Goal: Information Seeking & Learning: Learn about a topic

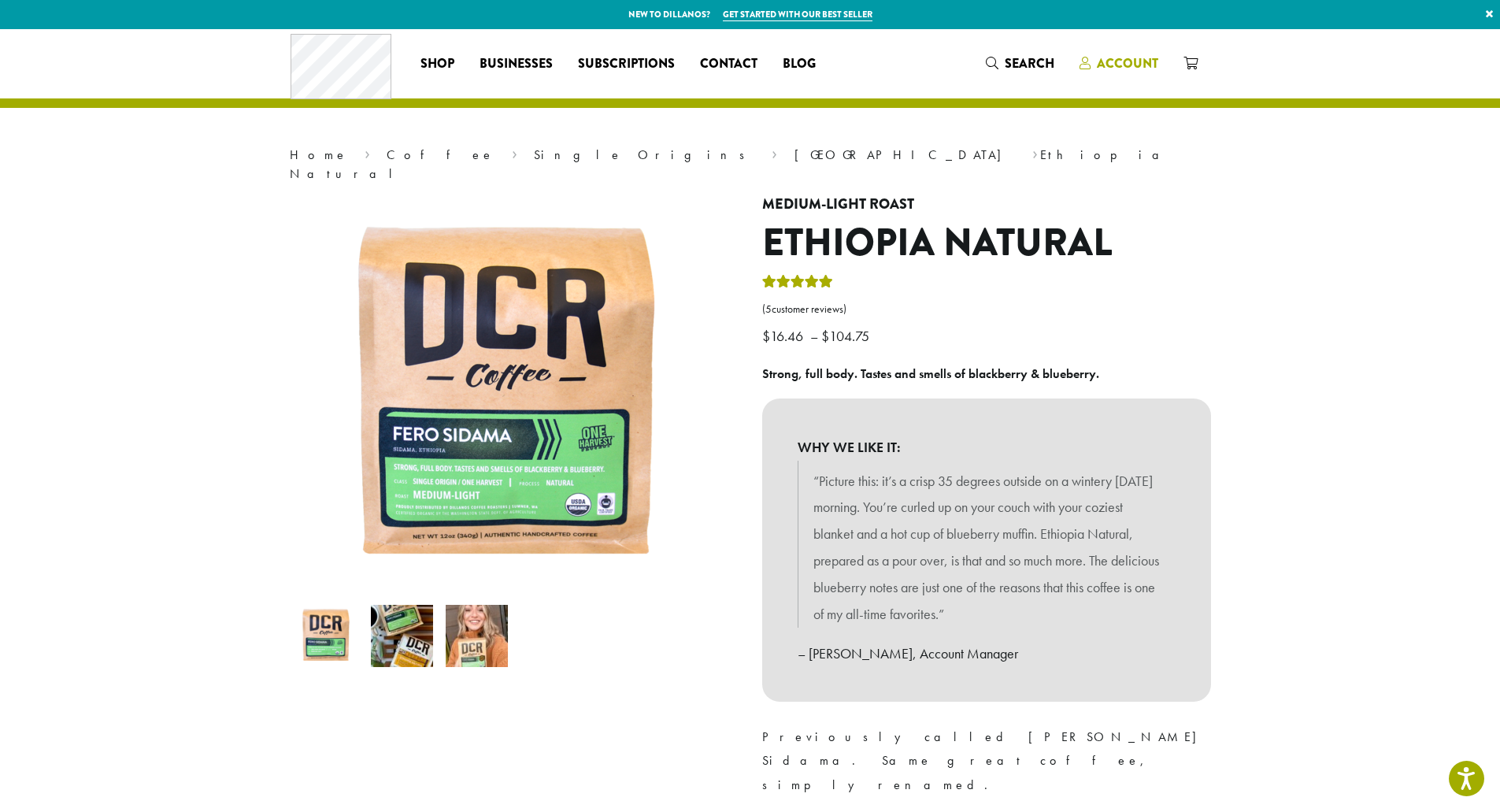
click at [1102, 59] on span "Account" at bounding box center [1126, 64] width 61 height 18
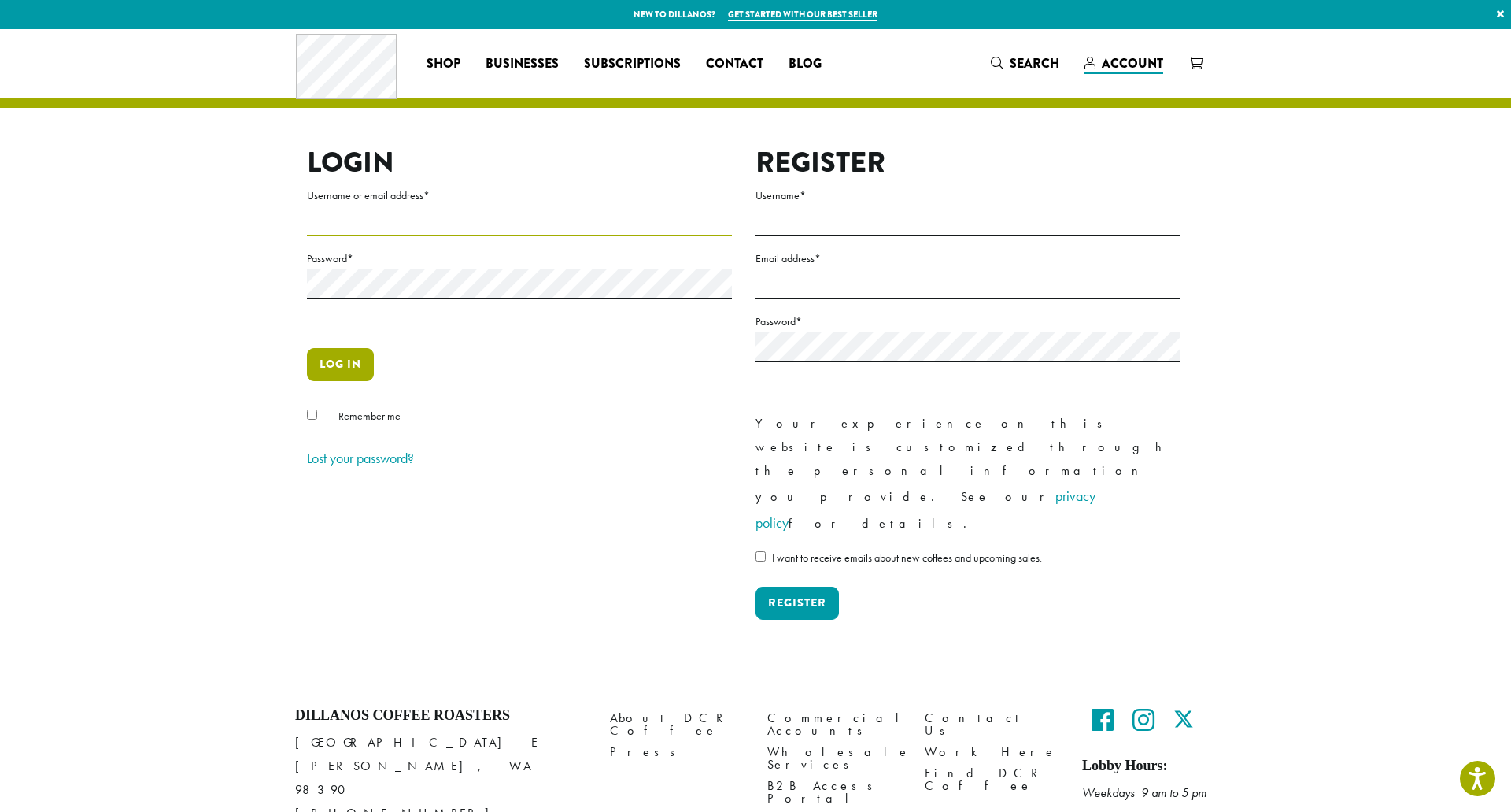
type input "**********"
click at [333, 363] on button "Log in" at bounding box center [340, 365] width 67 height 33
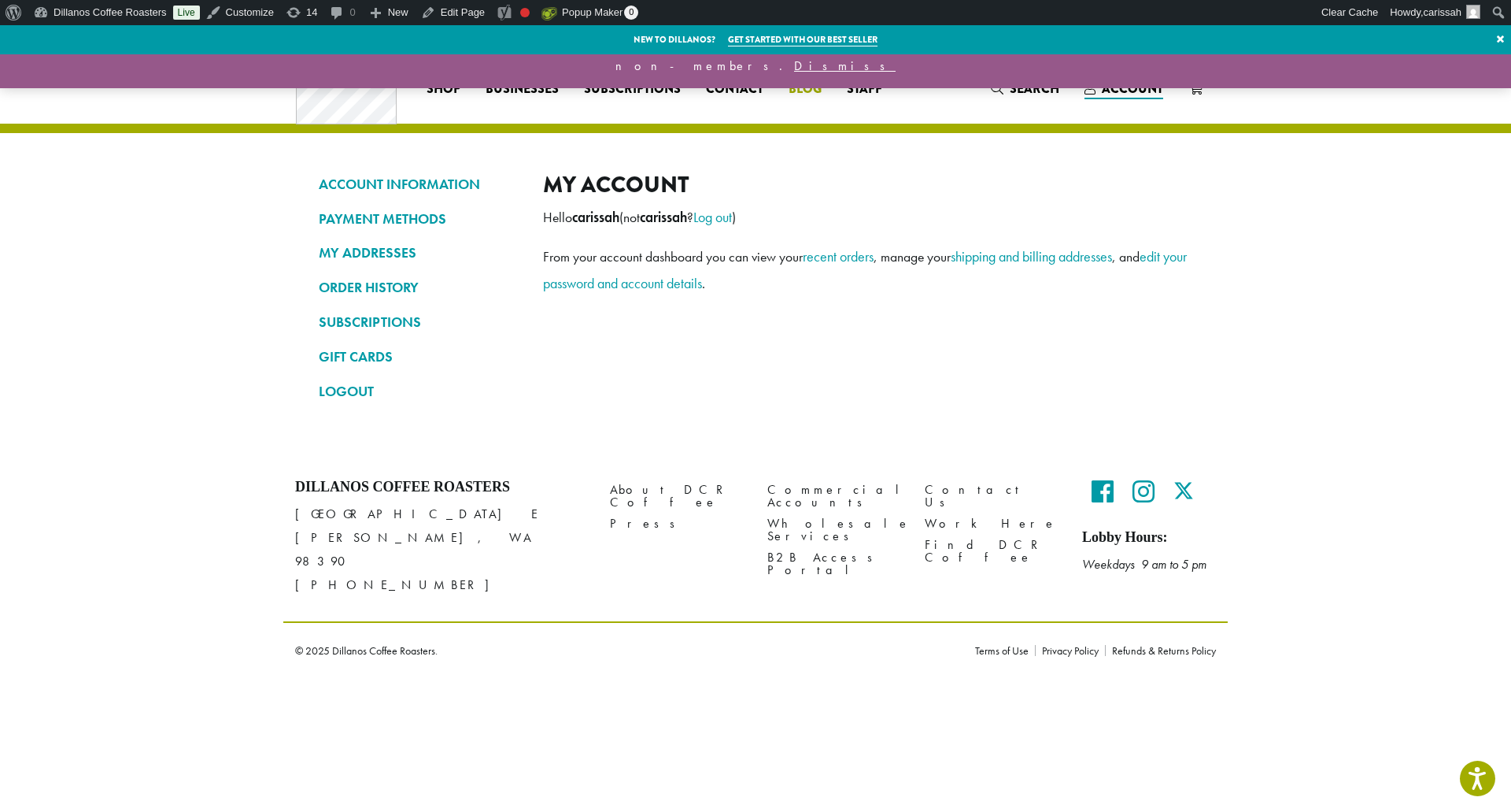
click at [800, 84] on span "Blog" at bounding box center [806, 89] width 33 height 20
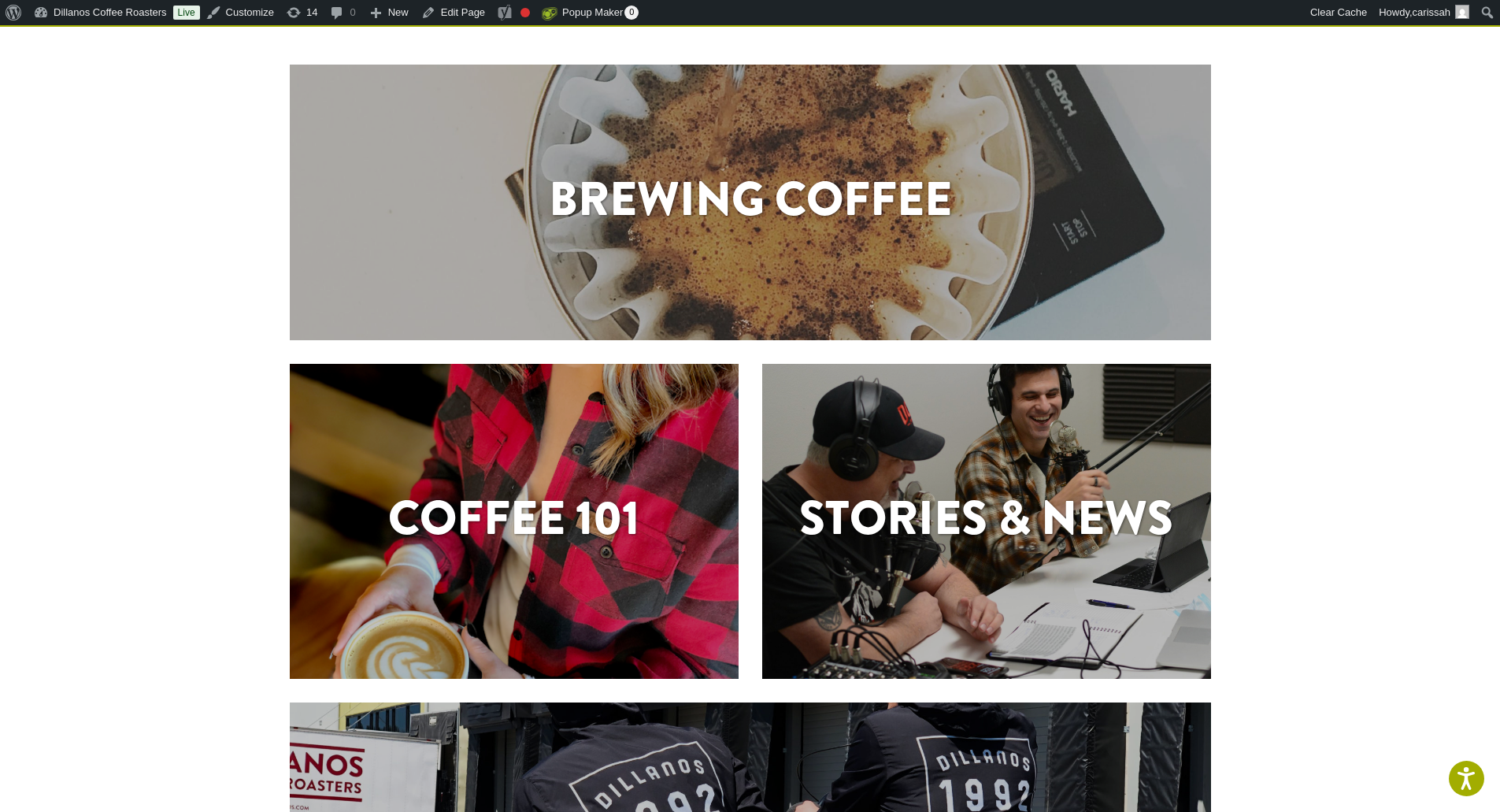
scroll to position [511, 0]
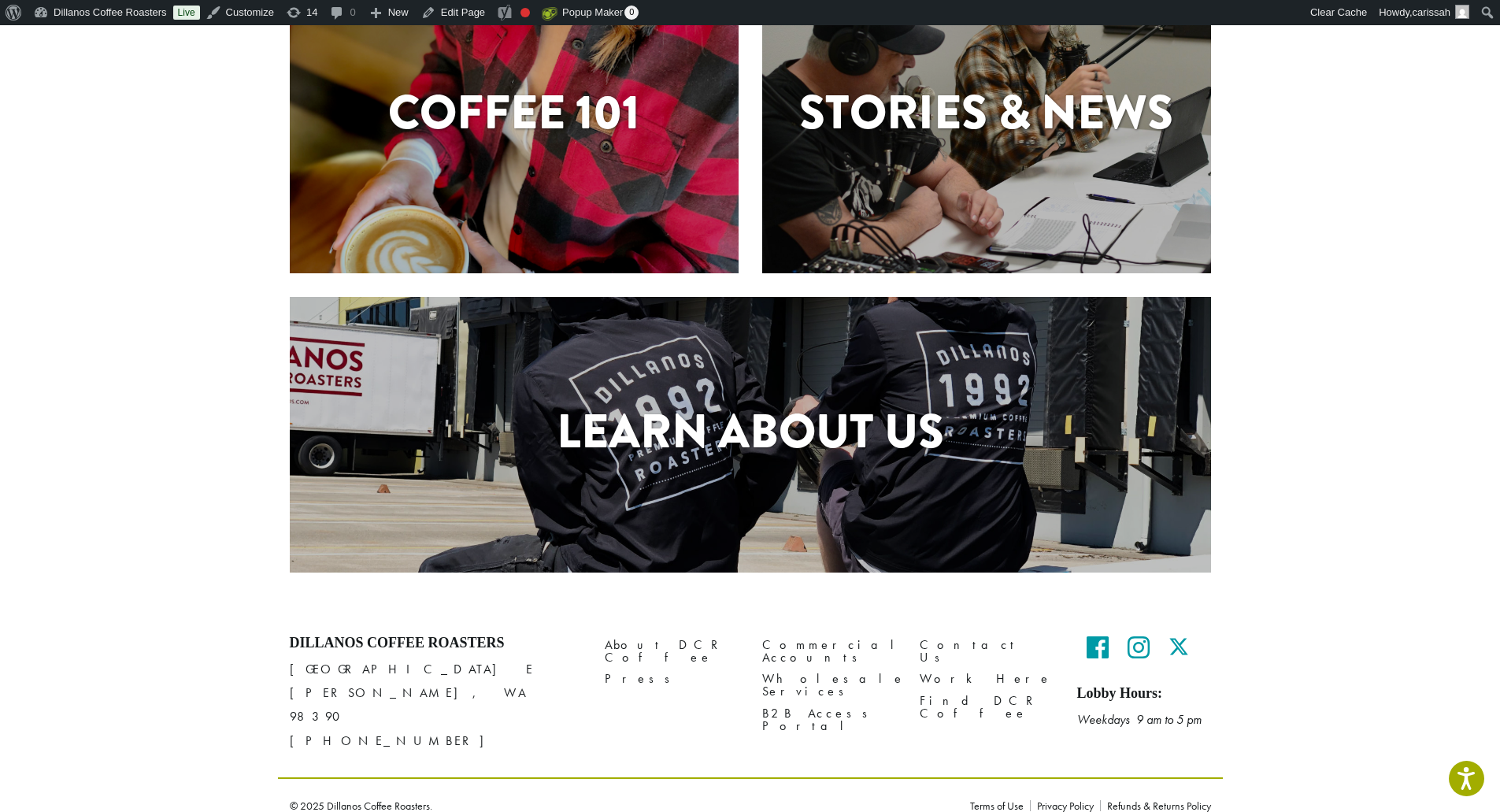
click at [1010, 217] on div "Stories & News" at bounding box center [986, 116] width 448 height 315
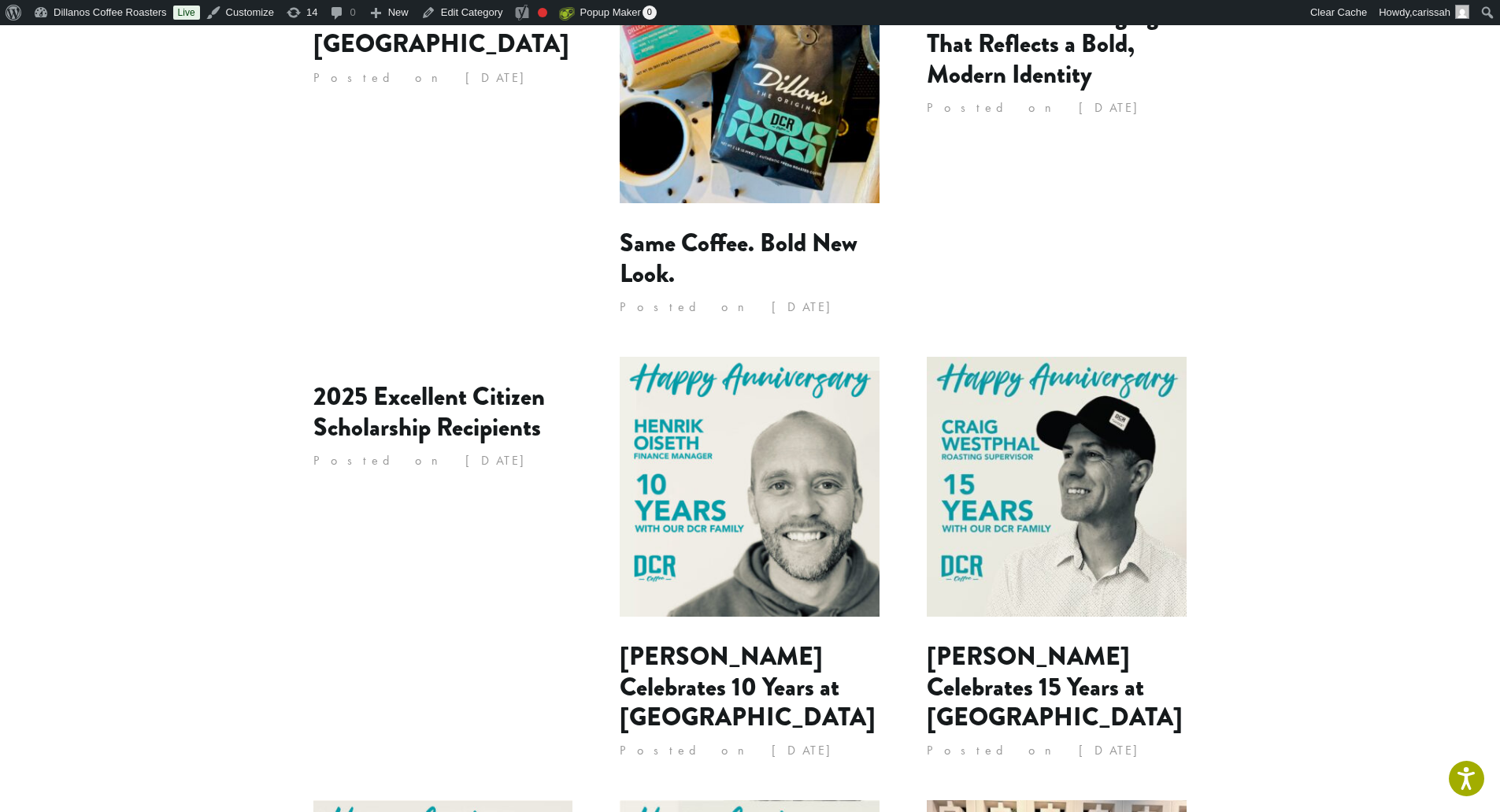
scroll to position [158, 0]
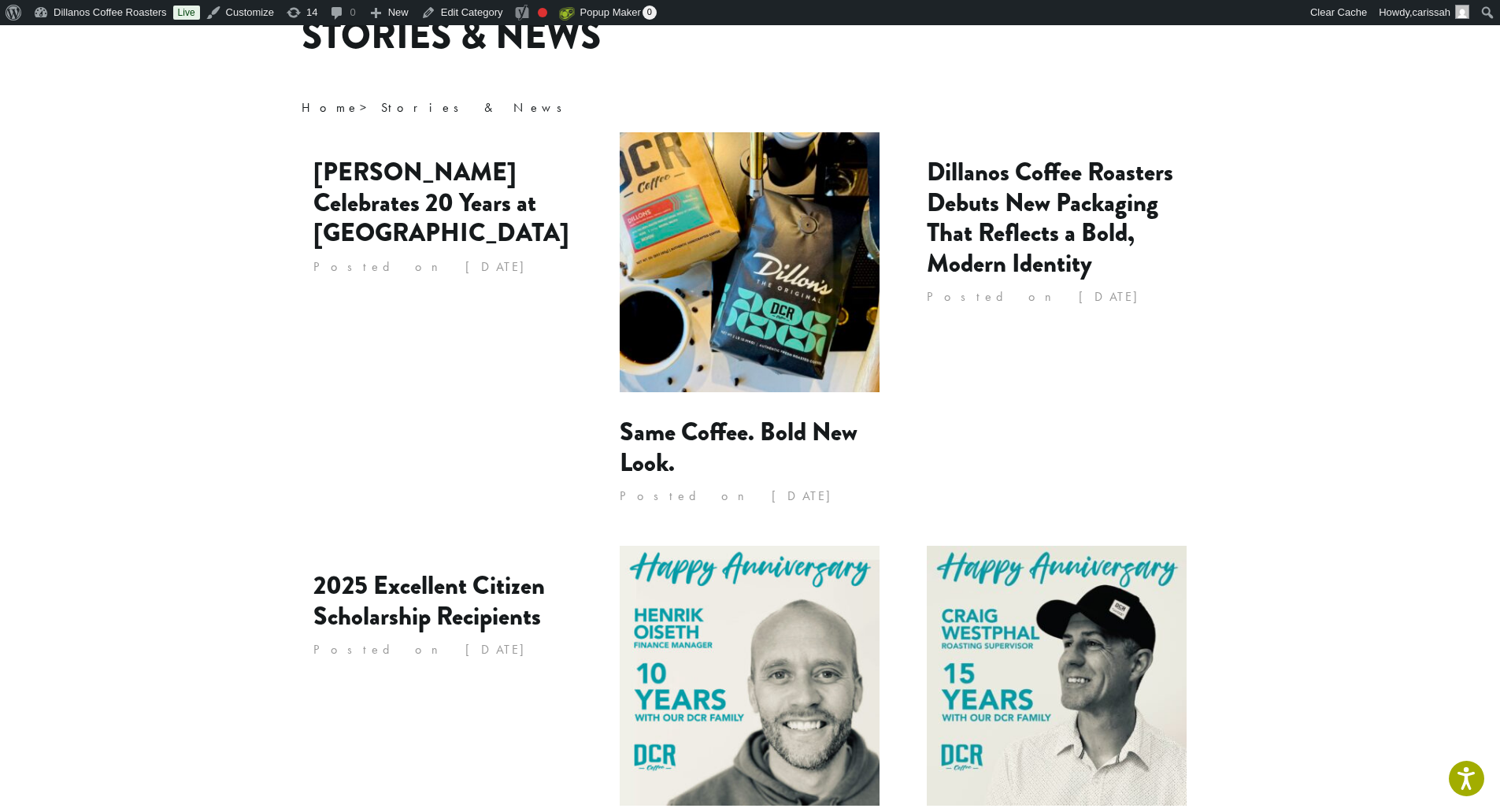
drag, startPoint x: 1203, startPoint y: 390, endPoint x: 1196, endPoint y: 385, distance: 8.6
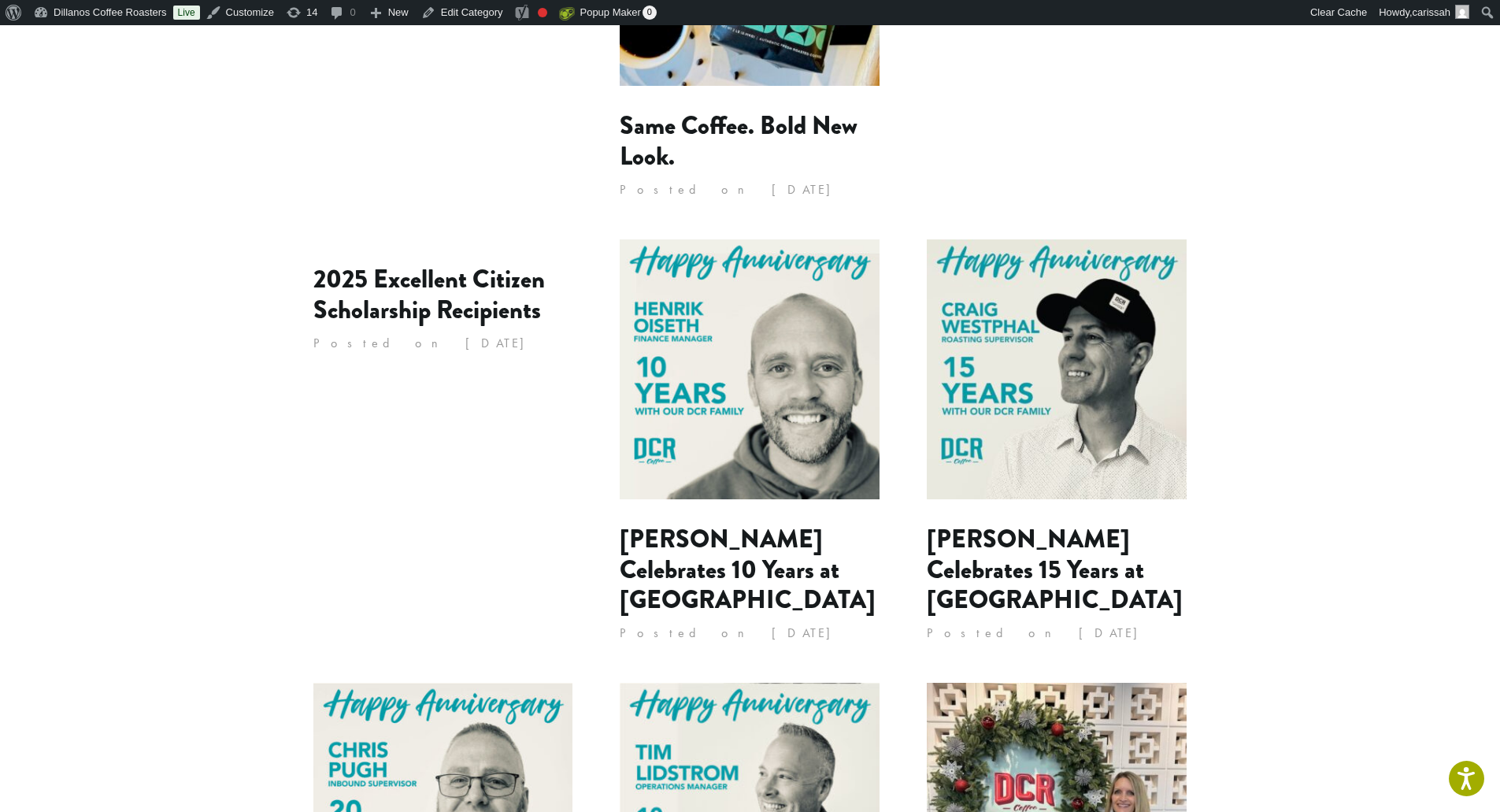
scroll to position [551, 0]
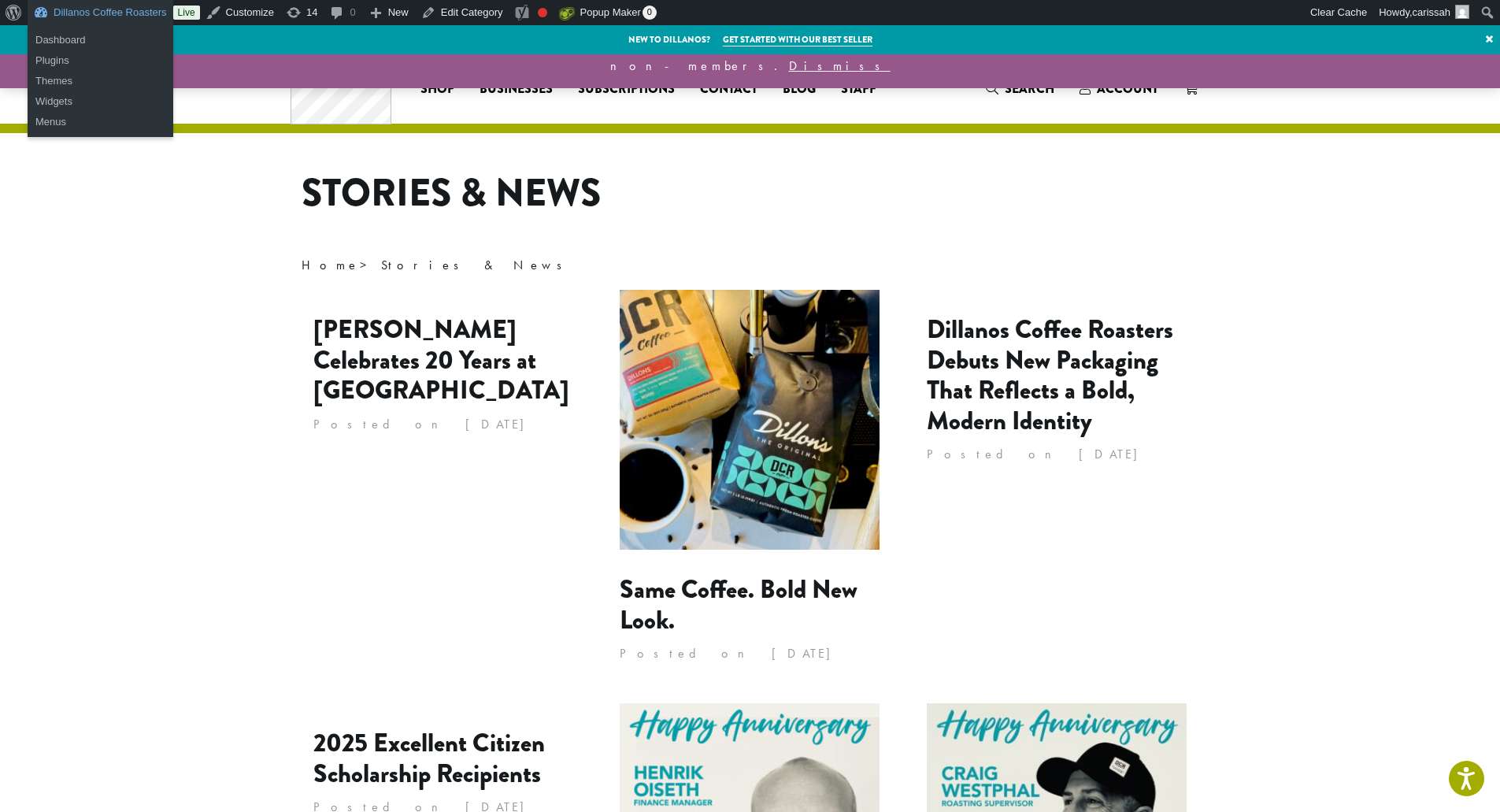
click at [88, 19] on link "Dillanos Coffee Roasters" at bounding box center [100, 13] width 146 height 26
